Goal: Check status

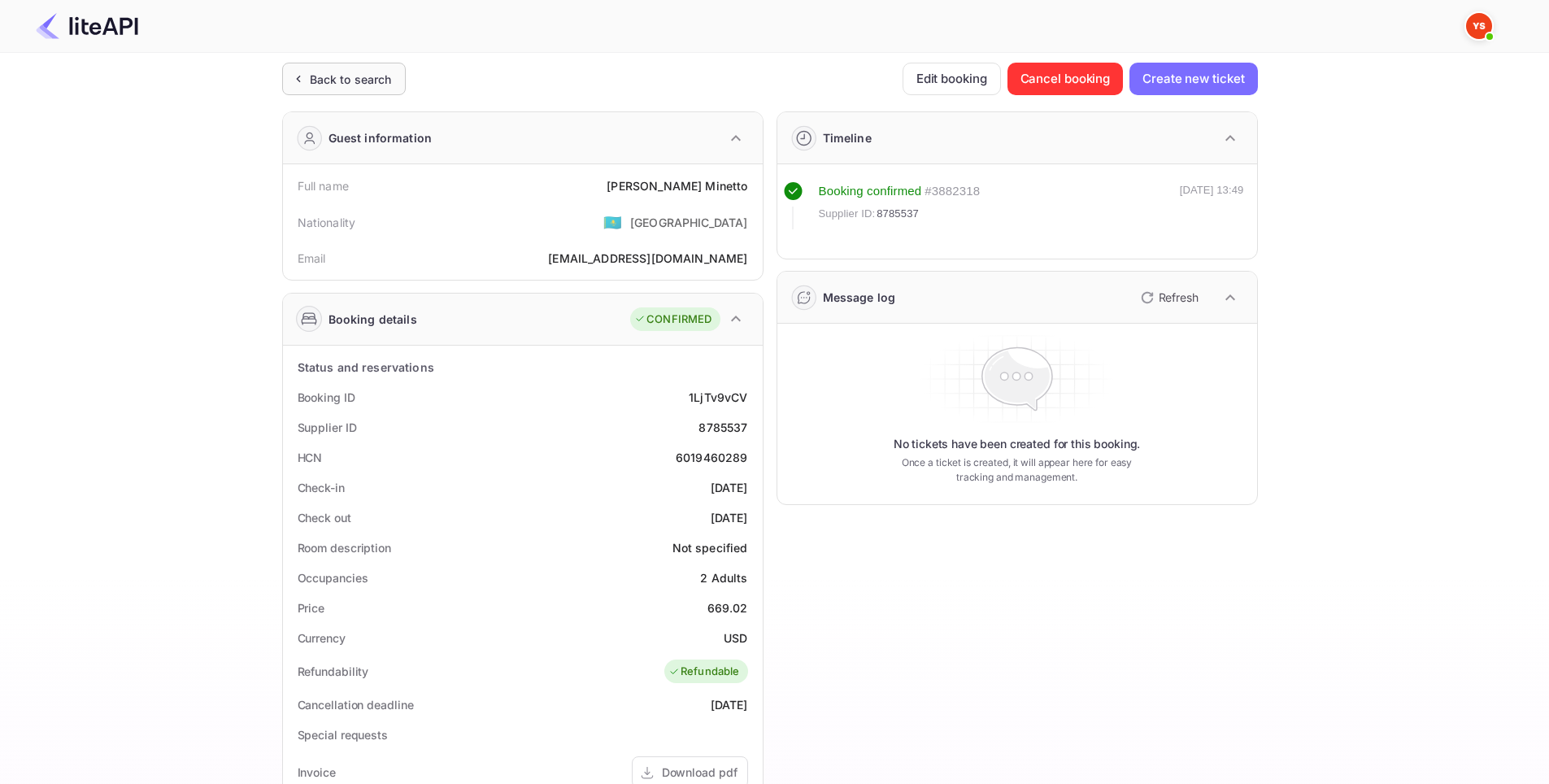
click at [342, 79] on div "Back to search" at bounding box center [351, 80] width 82 height 17
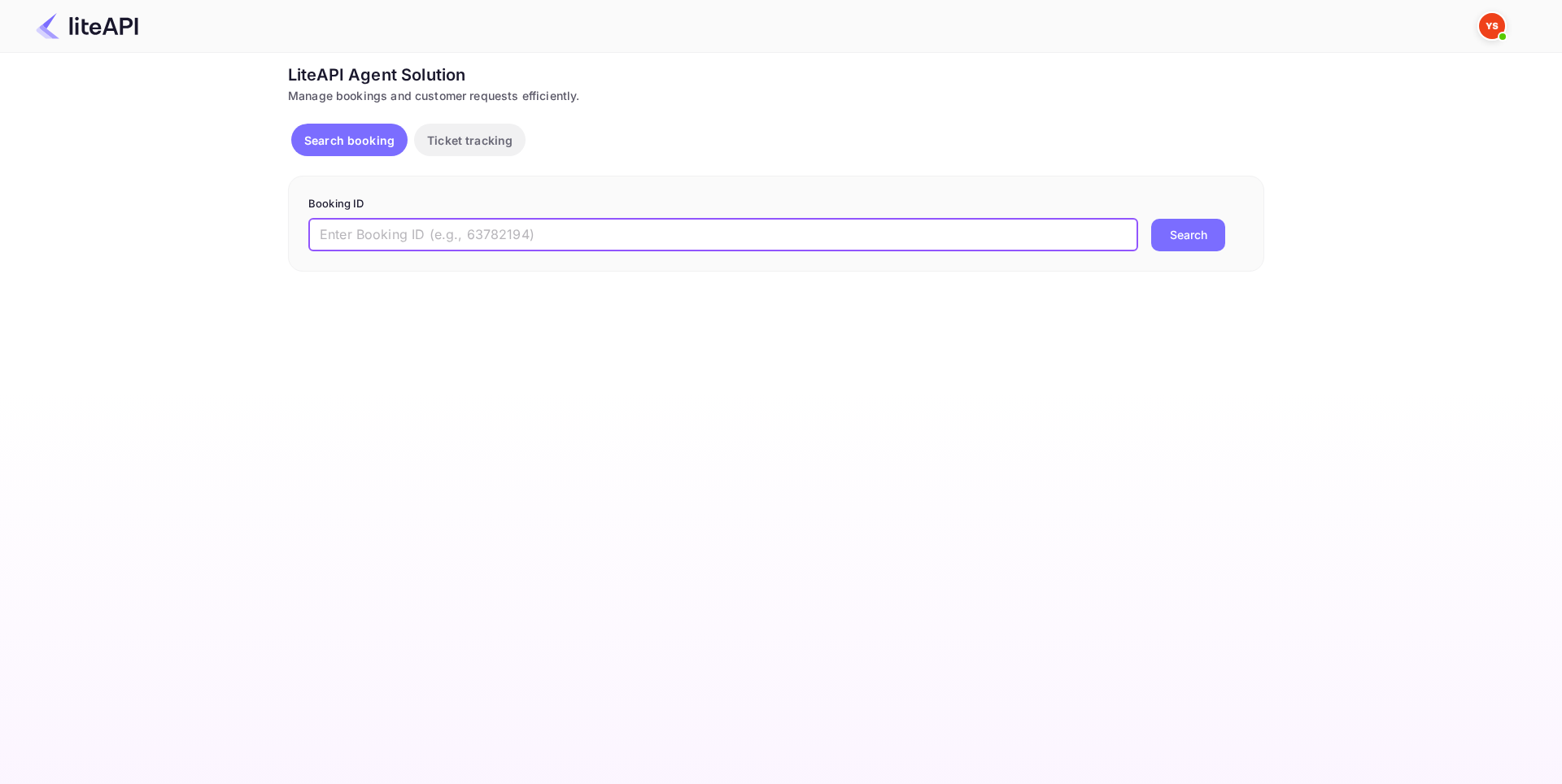
paste input "8785809"
type input "8785809"
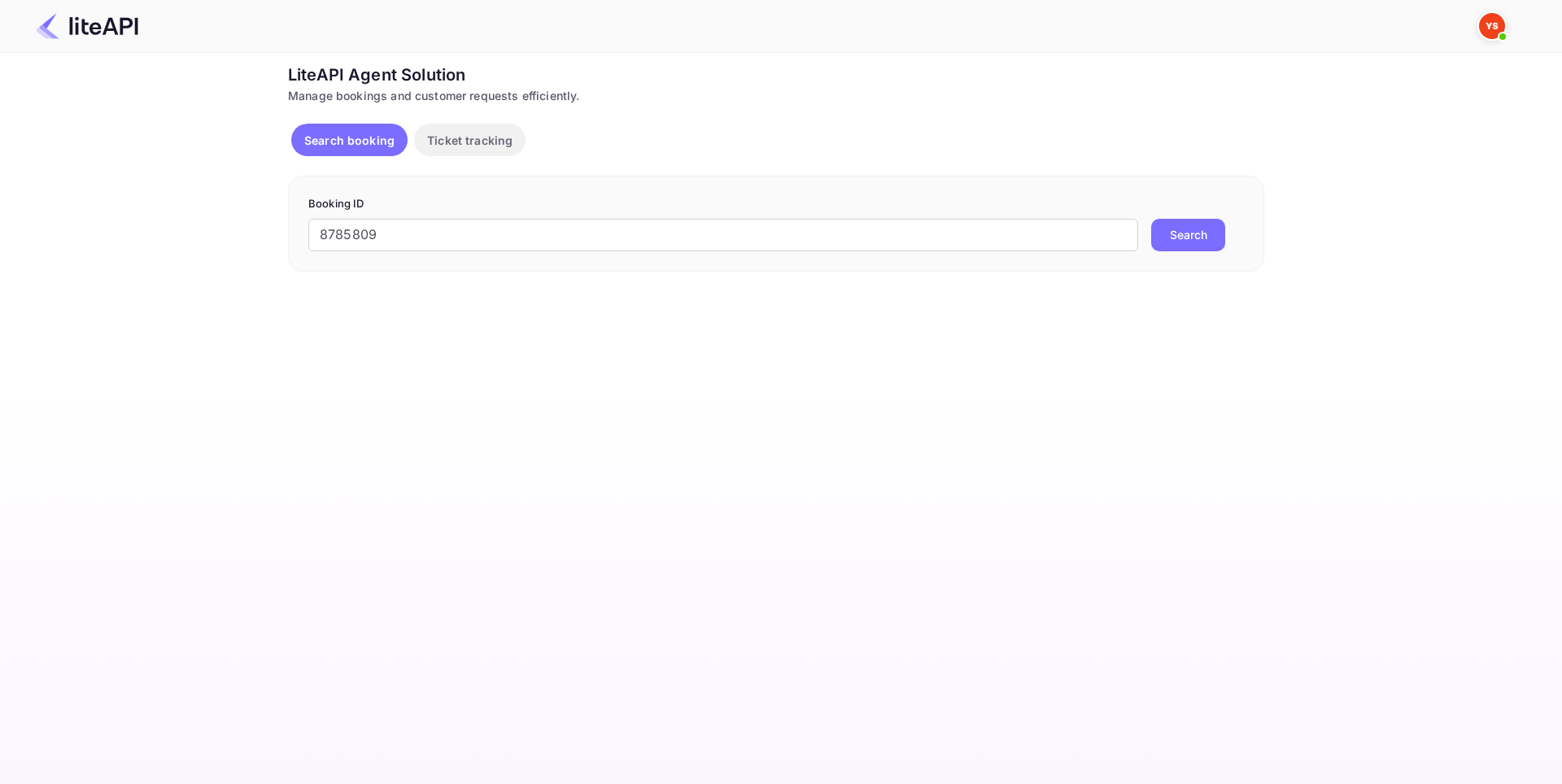
click at [1175, 243] on button "Search" at bounding box center [1188, 235] width 74 height 33
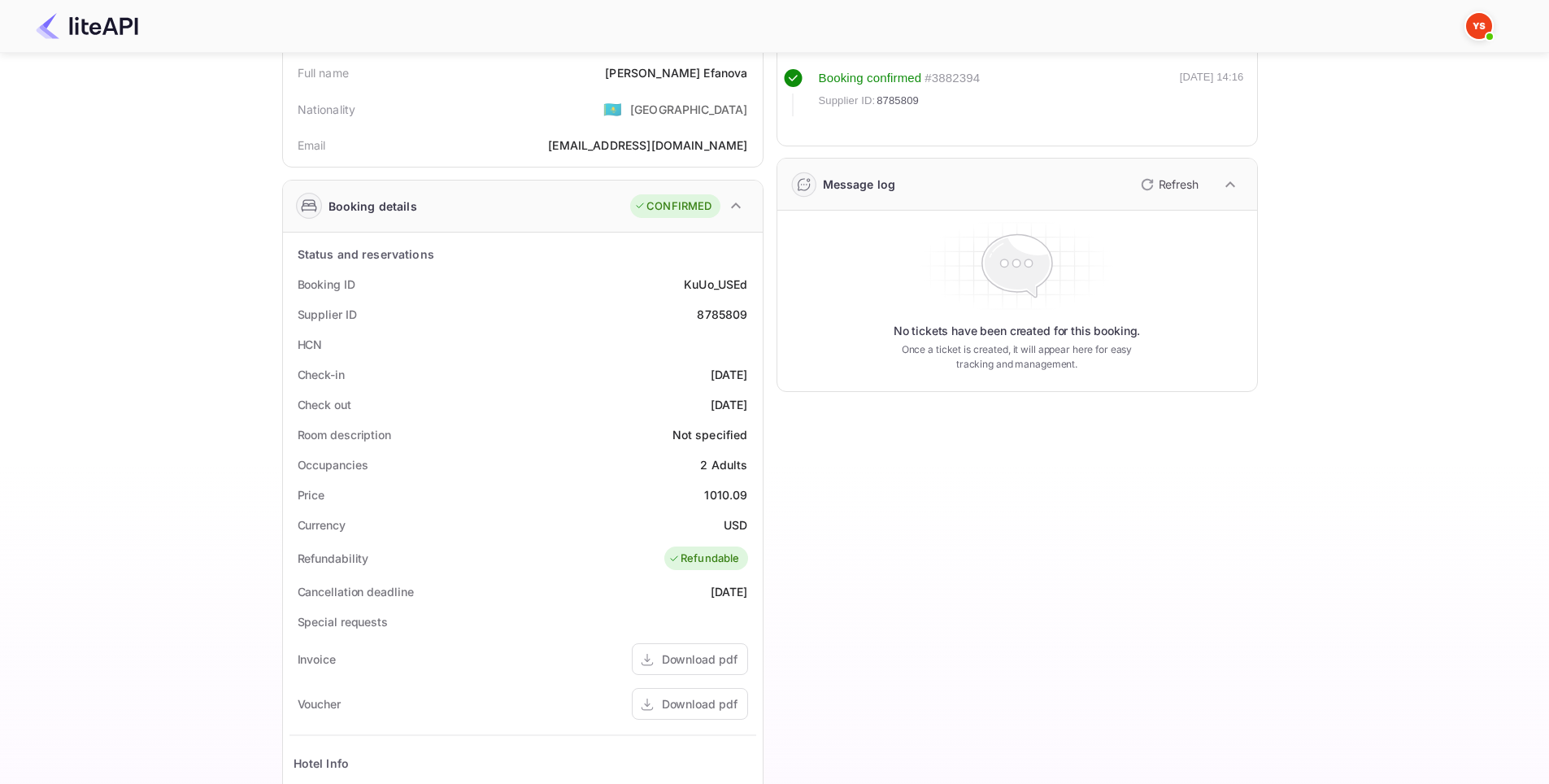
scroll to position [163, 0]
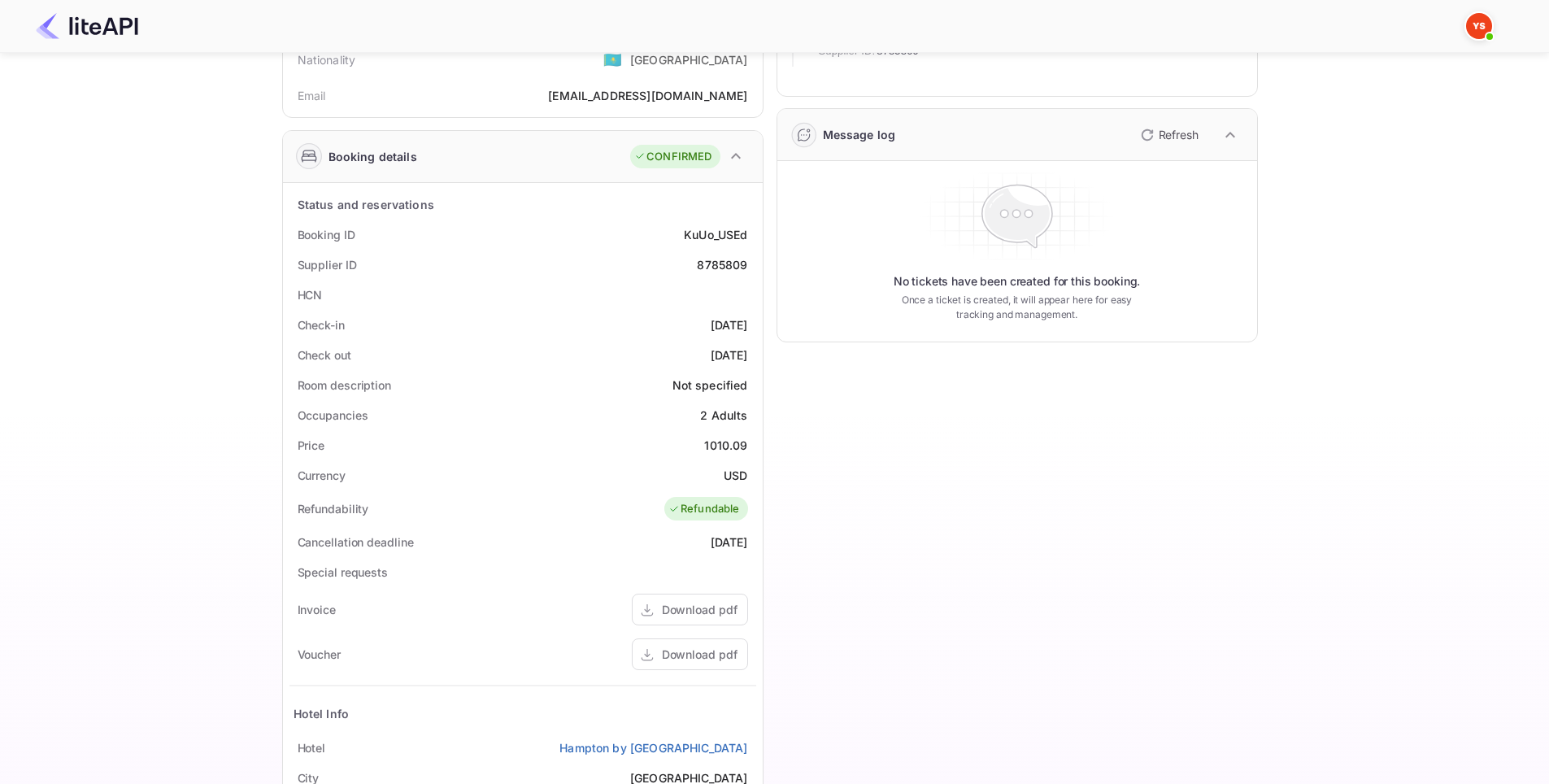
drag, startPoint x: 748, startPoint y: 329, endPoint x: 682, endPoint y: 325, distance: 66.1
click at [682, 325] on div "Check-in [DATE]" at bounding box center [522, 325] width 467 height 30
copy div "[DATE]"
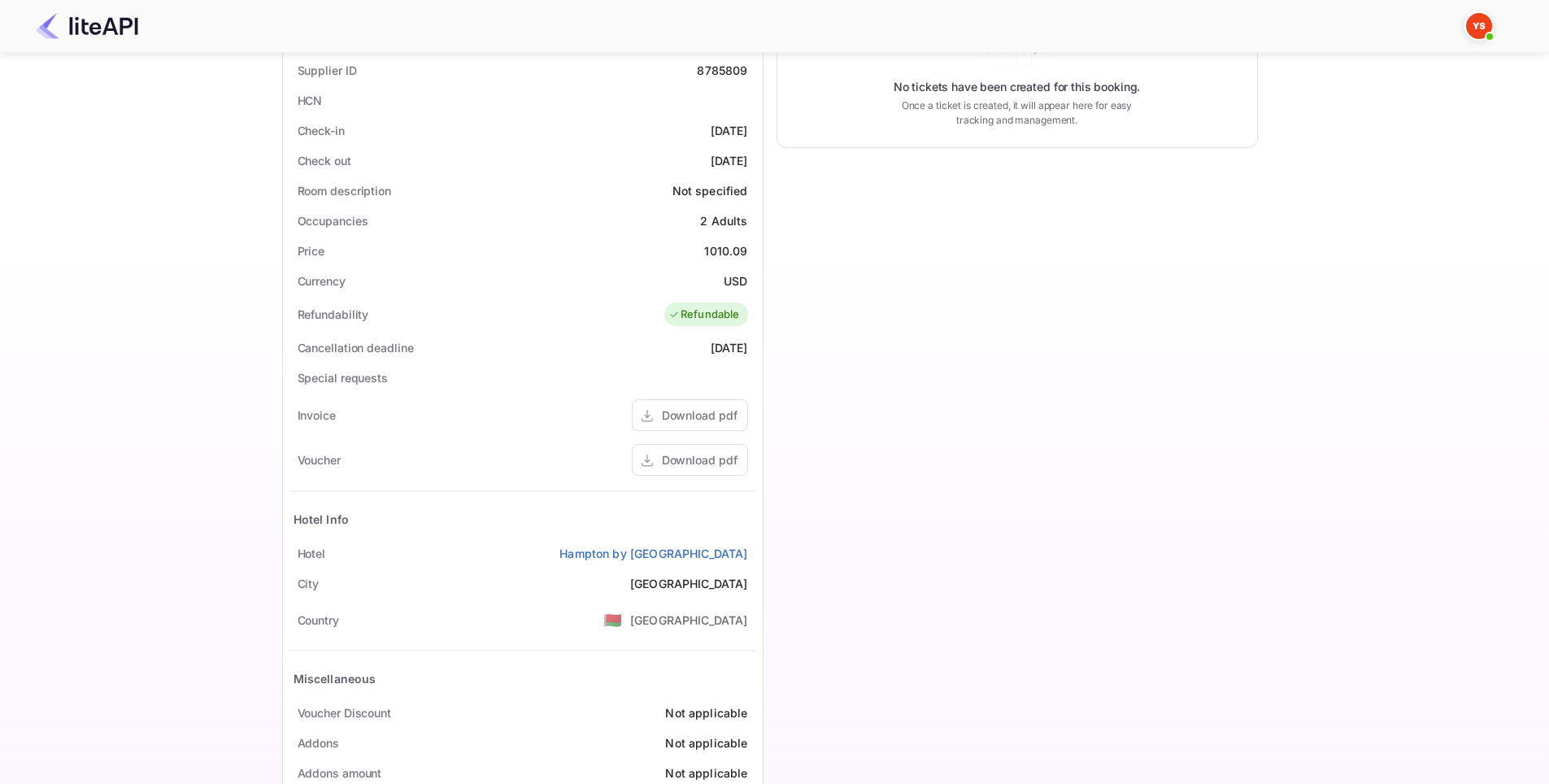
scroll to position [399, 0]
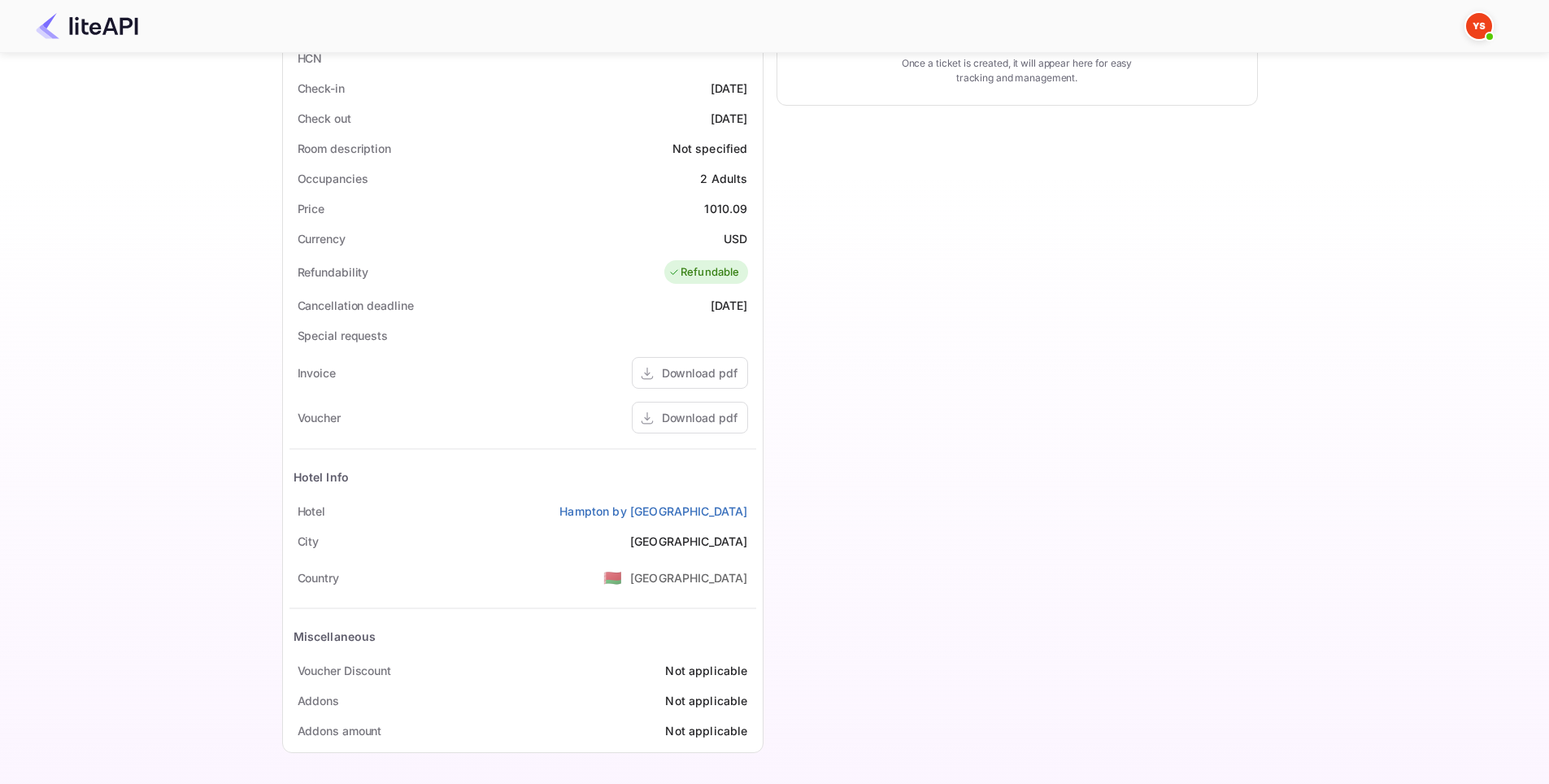
click at [868, 380] on div "Timeline Booking confirmed # 3882394 Supplier ID: 8785809 [DATE] 14:16 Message …" at bounding box center [1010, 231] width 495 height 1065
drag, startPoint x: 754, startPoint y: 512, endPoint x: 541, endPoint y: 496, distance: 213.6
click at [541, 496] on div "[GEOGRAPHIC_DATA] by [GEOGRAPHIC_DATA]" at bounding box center [522, 510] width 467 height 30
copy link "Hampton by [GEOGRAPHIC_DATA]"
drag, startPoint x: 911, startPoint y: 424, endPoint x: 888, endPoint y: 424, distance: 23.0
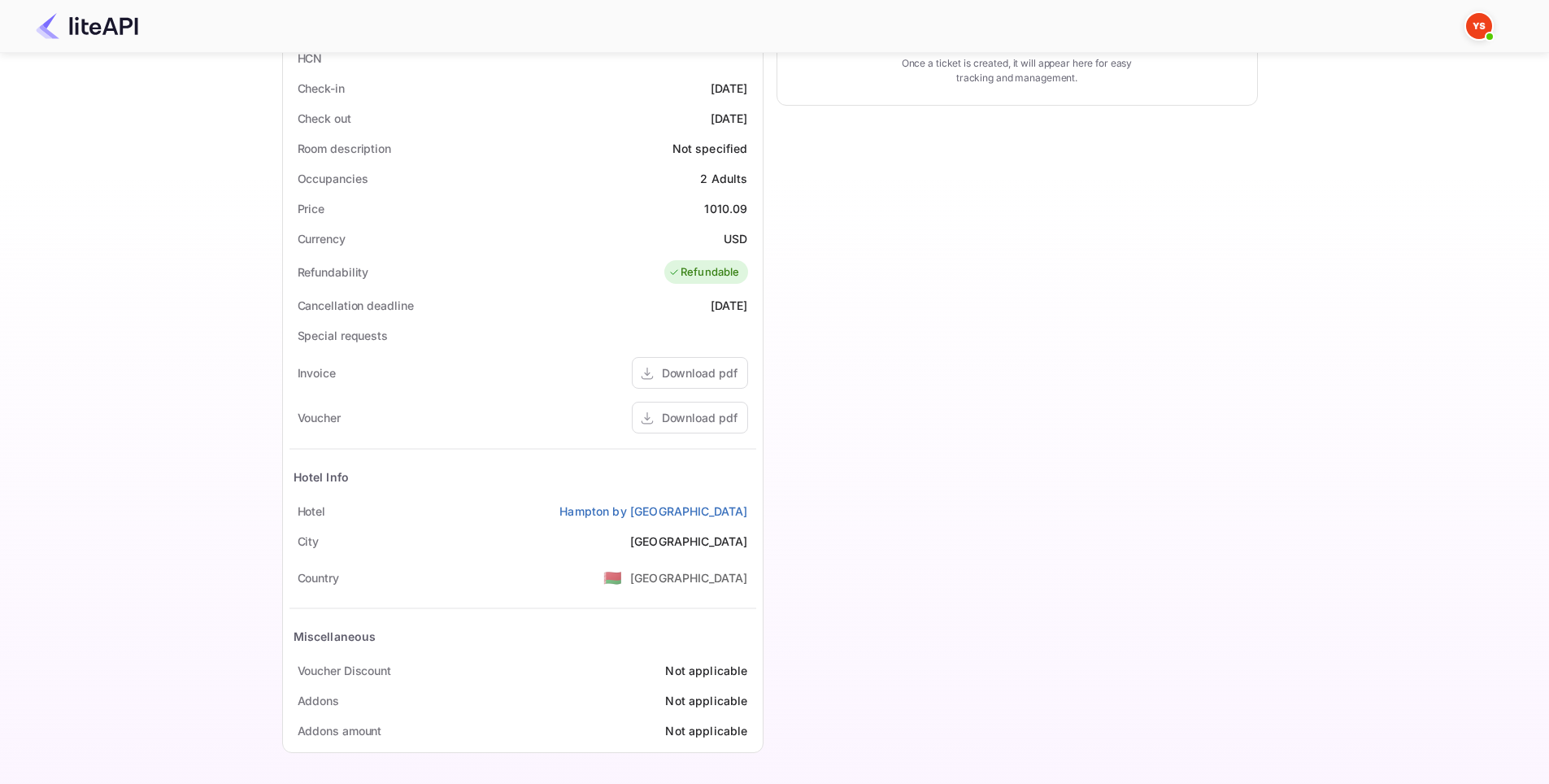
click at [910, 424] on div "Timeline Booking confirmed # 3882394 Supplier ID: 8785809 [DATE] 14:16 Message …" at bounding box center [1010, 231] width 495 height 1065
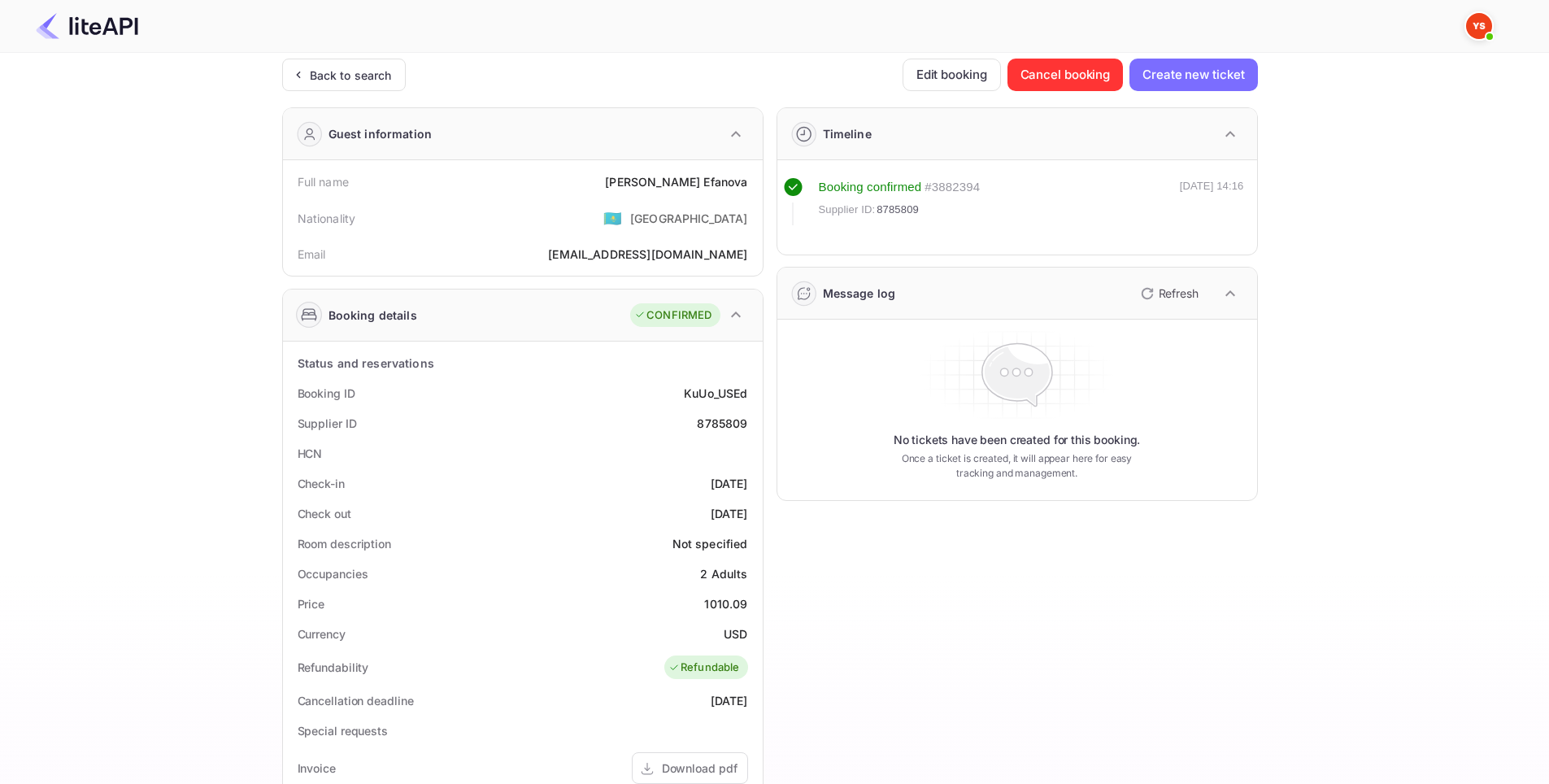
scroll to position [0, 0]
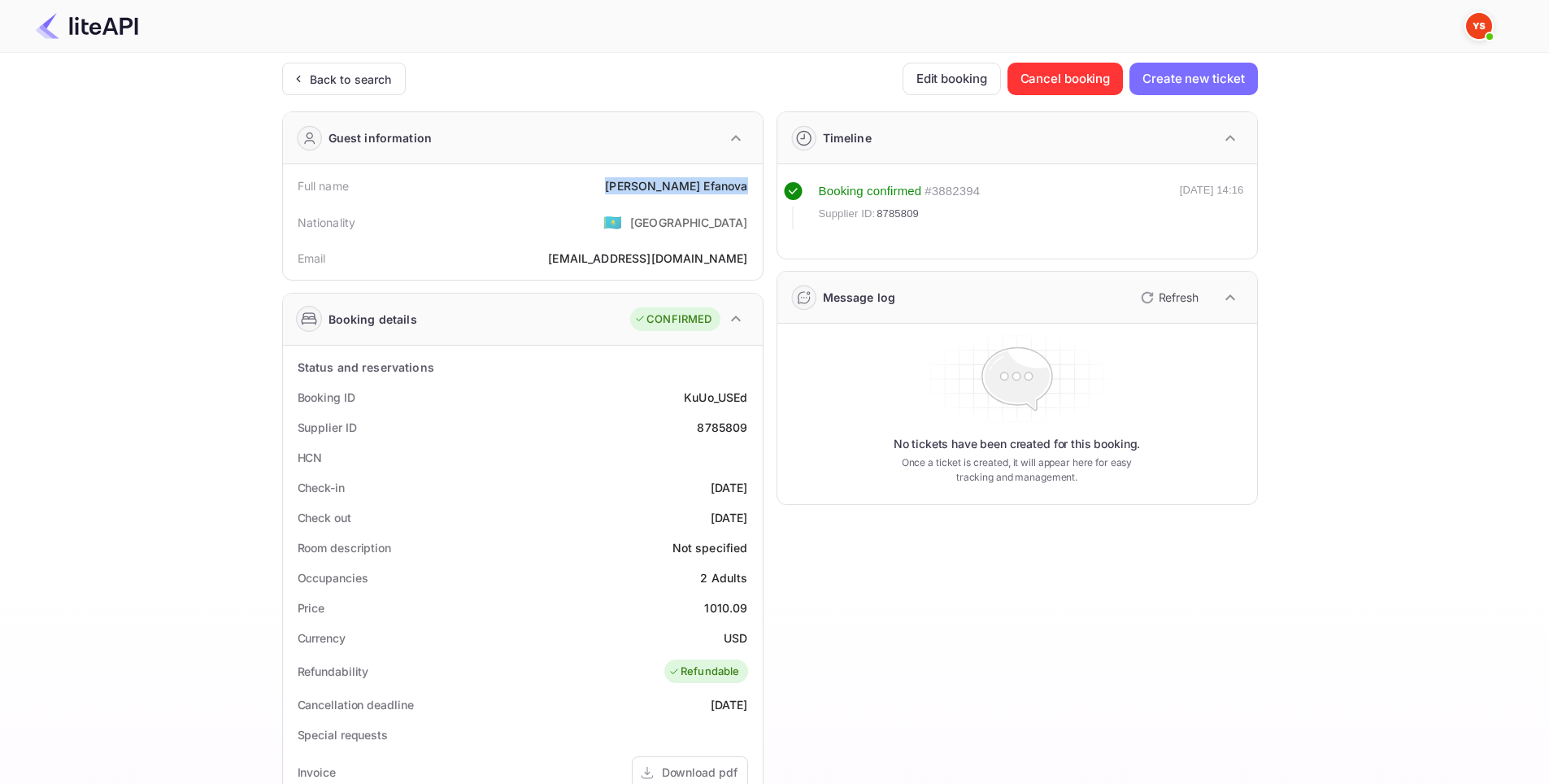
drag, startPoint x: 754, startPoint y: 183, endPoint x: 650, endPoint y: 182, distance: 104.0
click at [650, 182] on div "Full name [PERSON_NAME]" at bounding box center [522, 185] width 467 height 30
copy div "[PERSON_NAME]"
